Goal: Information Seeking & Learning: Learn about a topic

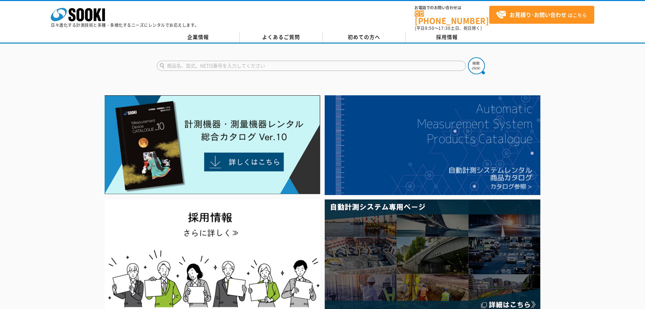
click at [249, 61] on input "text" at bounding box center [311, 66] width 309 height 10
type input "PTR"
click at [468, 57] on button at bounding box center [476, 65] width 17 height 17
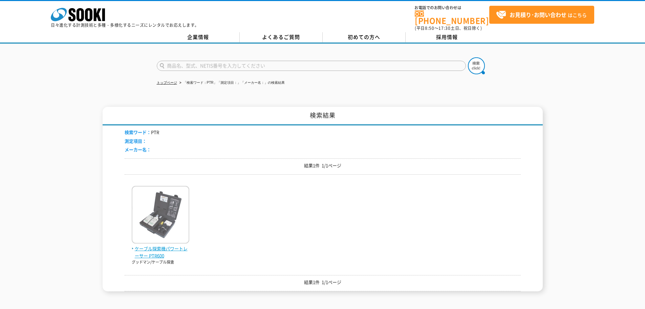
click at [151, 246] on span "ケーブル探索機パワートレーサー PTR600" at bounding box center [161, 252] width 58 height 14
click at [166, 217] on img at bounding box center [161, 215] width 58 height 59
click at [163, 245] on span "ケーブル探索機パワートレーサー PTR600" at bounding box center [161, 252] width 58 height 14
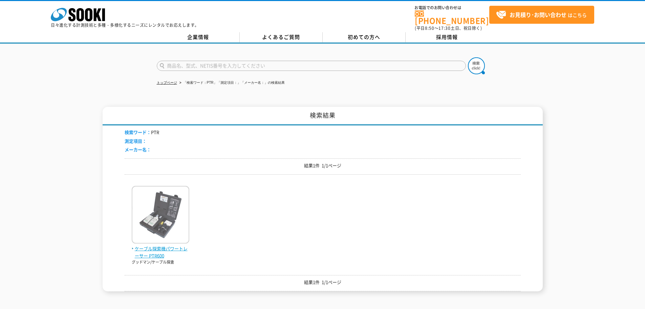
click at [176, 206] on img at bounding box center [161, 215] width 58 height 59
click at [176, 205] on img at bounding box center [161, 215] width 58 height 59
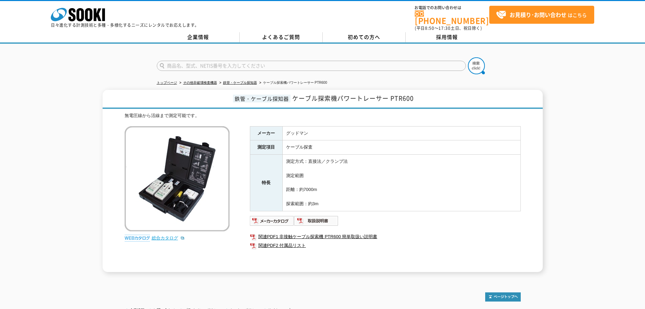
click at [166, 235] on link "総合カタログ" at bounding box center [168, 237] width 33 height 5
